Goal: Transaction & Acquisition: Purchase product/service

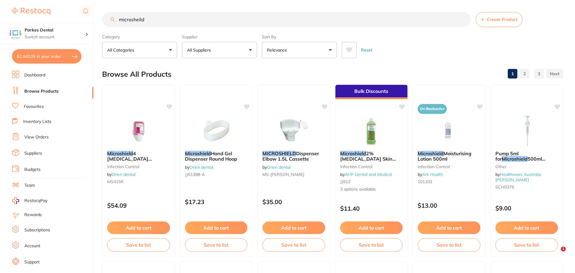
click at [37, 59] on button "$2,440.05 in your order" at bounding box center [46, 56] width 69 height 14
checkbox input "true"
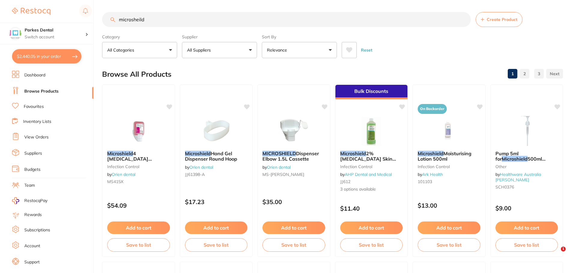
checkbox input "true"
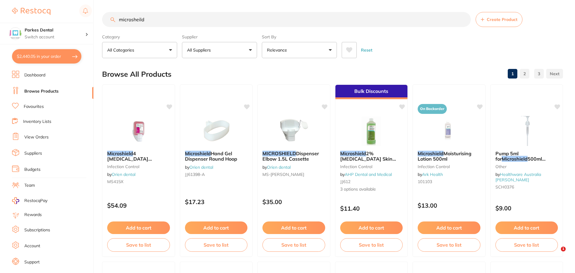
checkbox input "true"
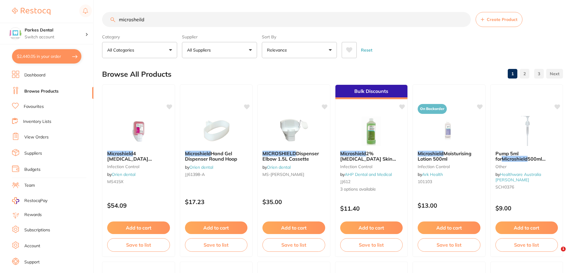
checkbox input "true"
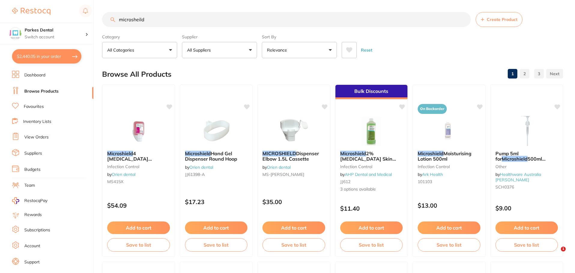
checkbox input "true"
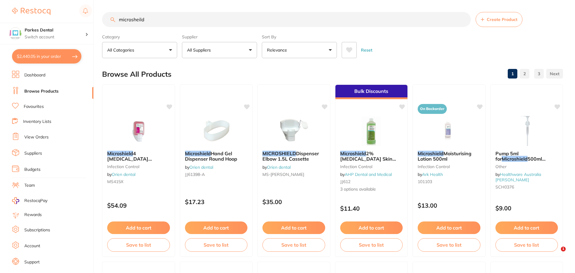
checkbox input "true"
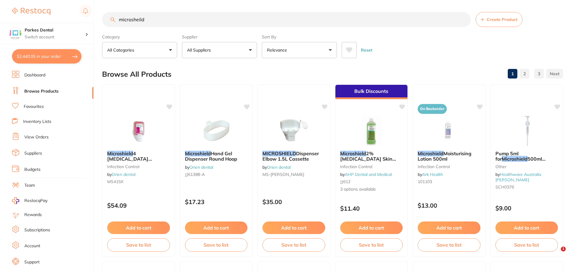
checkbox input "true"
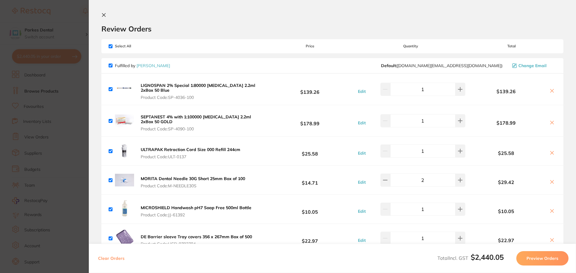
click at [104, 13] on icon at bounding box center [103, 15] width 5 height 5
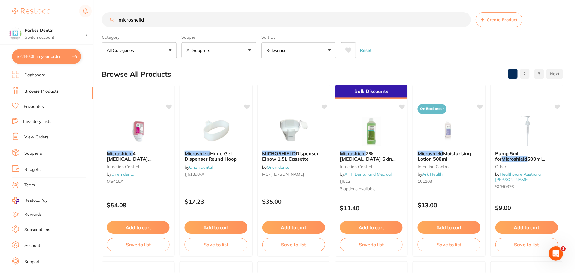
scroll to position [390, 0]
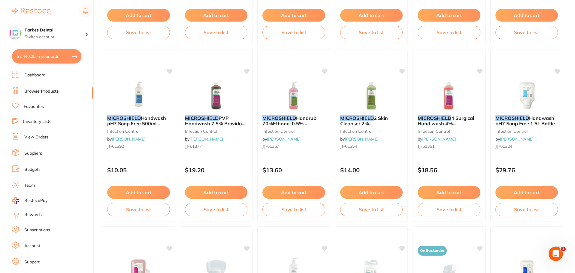
click at [35, 107] on link "Favourites" at bounding box center [34, 107] width 20 height 6
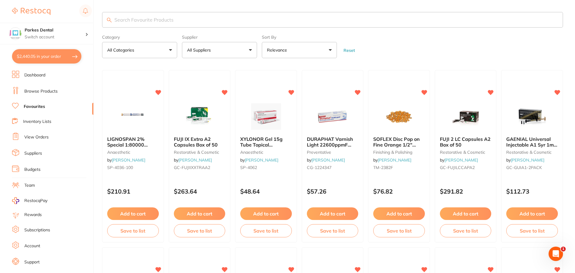
click at [160, 21] on input "search" at bounding box center [332, 20] width 461 height 16
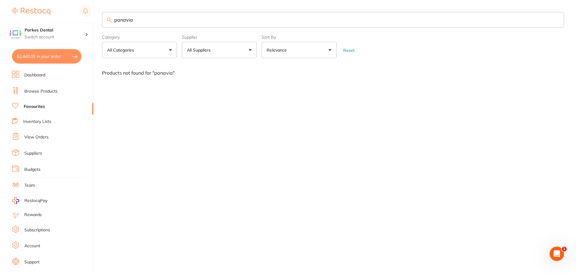
type input "panavia"
click at [41, 95] on li "Browse Products" at bounding box center [52, 91] width 81 height 9
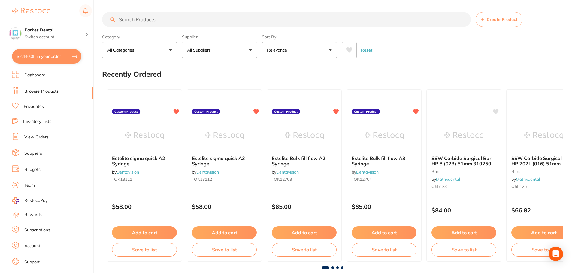
click at [145, 19] on input "search" at bounding box center [286, 19] width 369 height 15
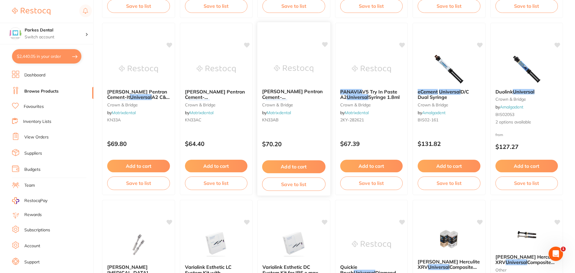
scroll to position [840, 0]
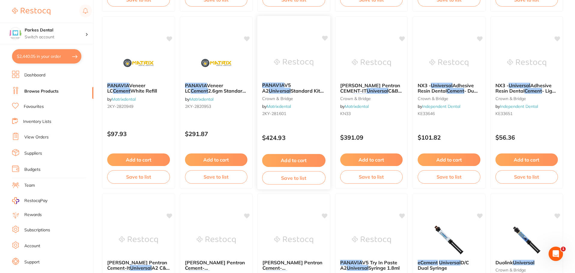
type input "panavia SA Cement Universal"
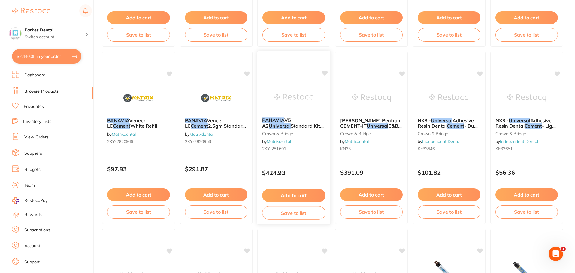
scroll to position [450, 0]
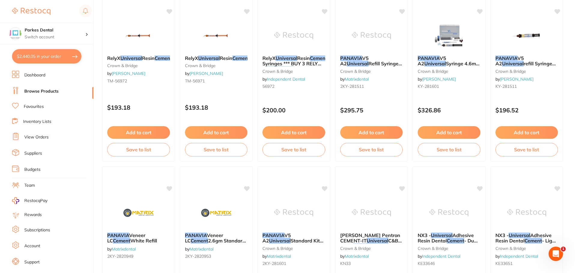
drag, startPoint x: 319, startPoint y: 200, endPoint x: 568, endPoint y: 41, distance: 295.6
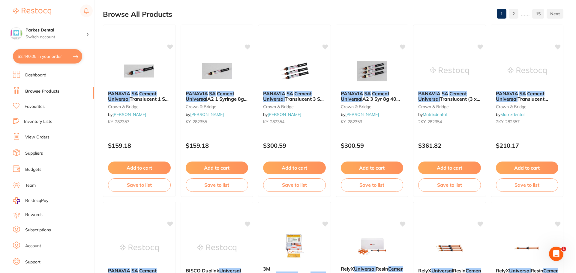
scroll to position [0, 0]
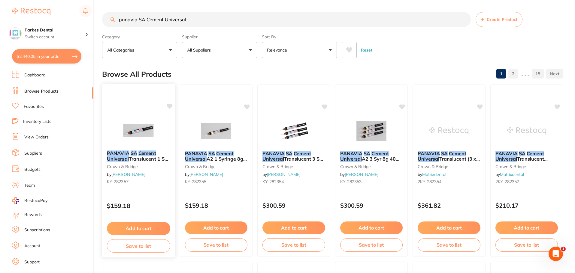
click at [138, 162] on div "PANAVIA SA Cement Universal Translucent 1 Sy 8g 20 Mix Tip crown & bridge by [P…" at bounding box center [138, 169] width 73 height 46
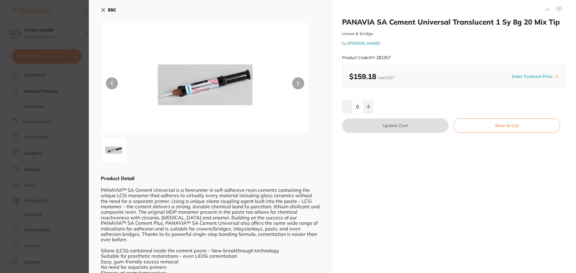
click at [103, 9] on icon at bounding box center [103, 9] width 3 height 3
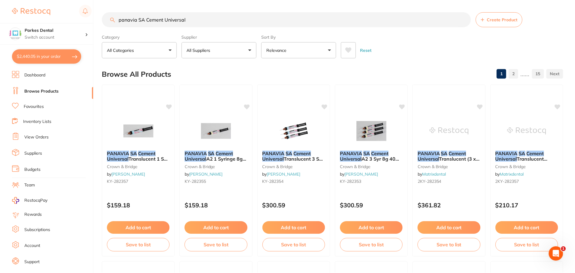
scroll to position [2, 0]
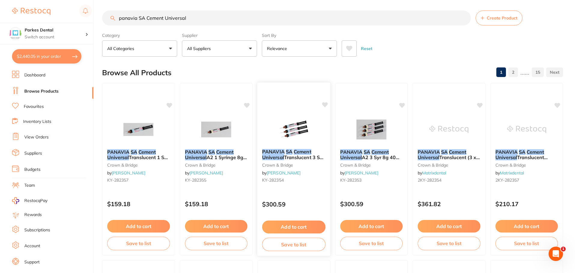
click at [292, 153] on span at bounding box center [292, 152] width 1 height 6
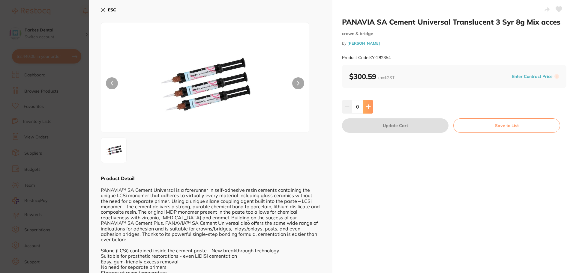
click at [372, 108] on button at bounding box center [368, 106] width 10 height 13
type input "1"
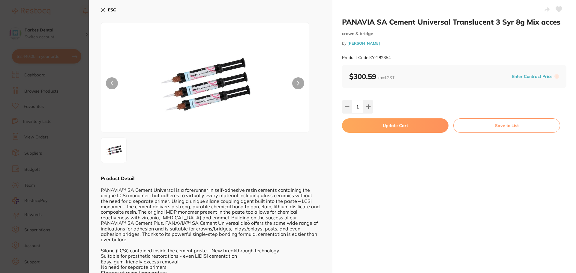
click at [372, 121] on button "Update Cart" at bounding box center [395, 126] width 107 height 14
checkbox input "false"
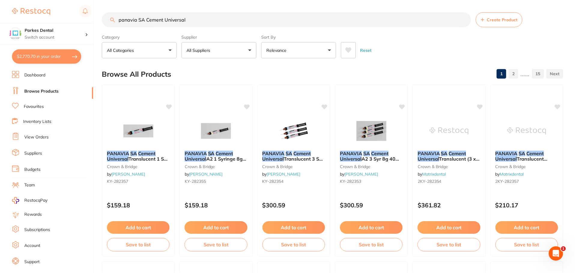
scroll to position [2, 0]
